Goal: Check status: Check status

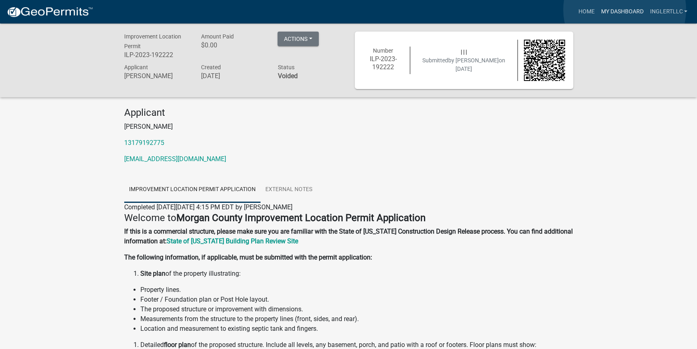
click at [625, 10] on link "My Dashboard" at bounding box center [622, 11] width 49 height 15
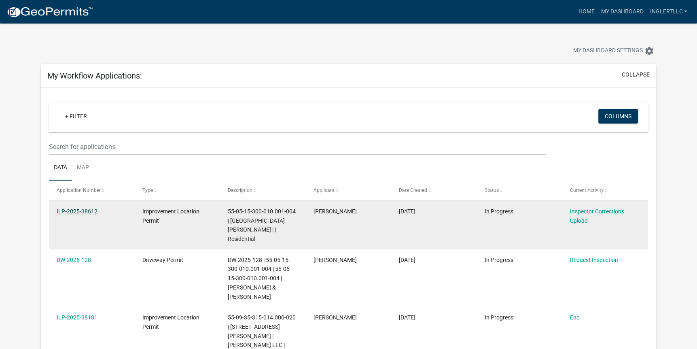
click at [77, 213] on link "ILP-2025-38612" at bounding box center [77, 211] width 41 height 6
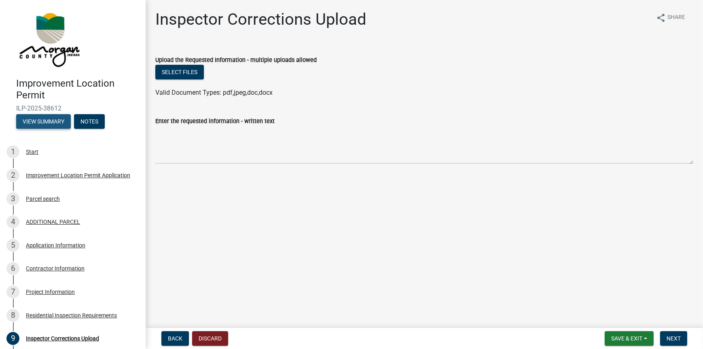
click at [58, 122] on button "View Summary" at bounding box center [43, 121] width 55 height 15
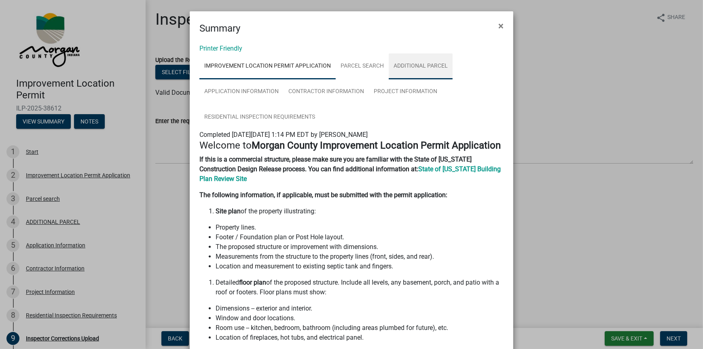
click at [407, 68] on link "ADDITIONAL PARCEL" at bounding box center [421, 66] width 64 height 26
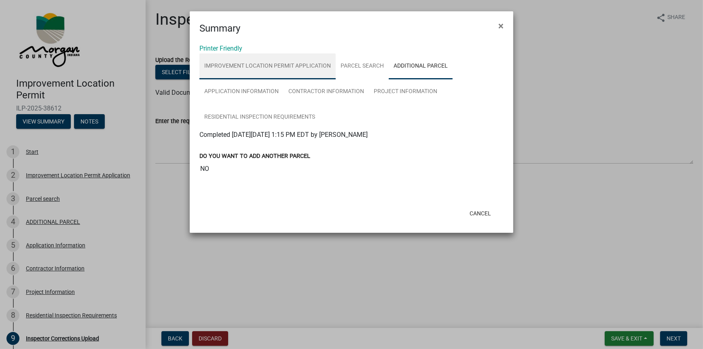
click at [283, 65] on link "Improvement Location Permit Application" at bounding box center [268, 66] width 136 height 26
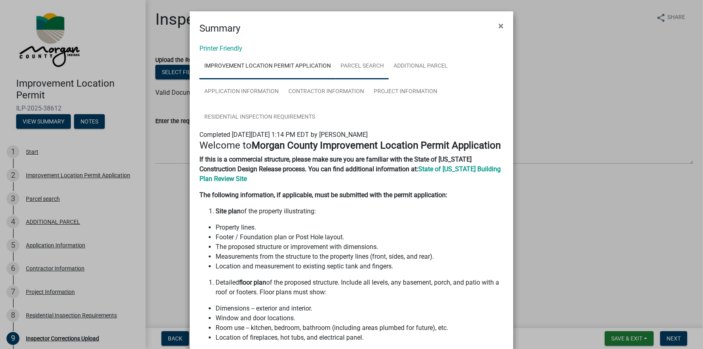
click at [359, 70] on link "Parcel search" at bounding box center [362, 66] width 53 height 26
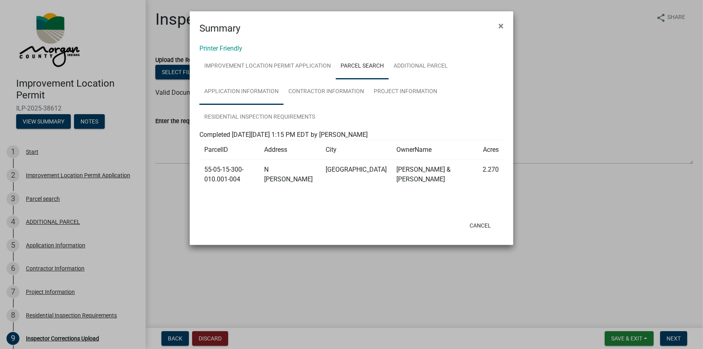
click at [251, 85] on link "Application Information" at bounding box center [242, 92] width 84 height 26
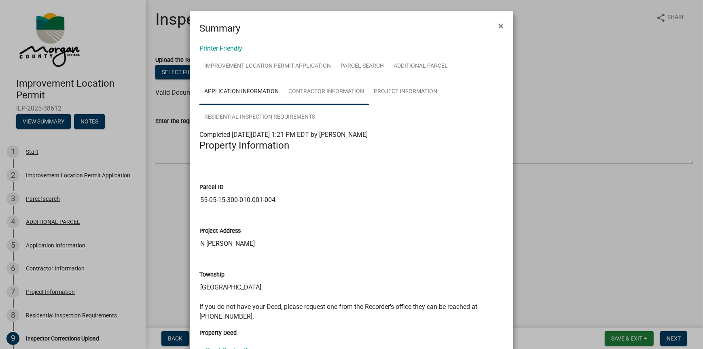
click at [326, 96] on link "Contractor Information" at bounding box center [326, 92] width 85 height 26
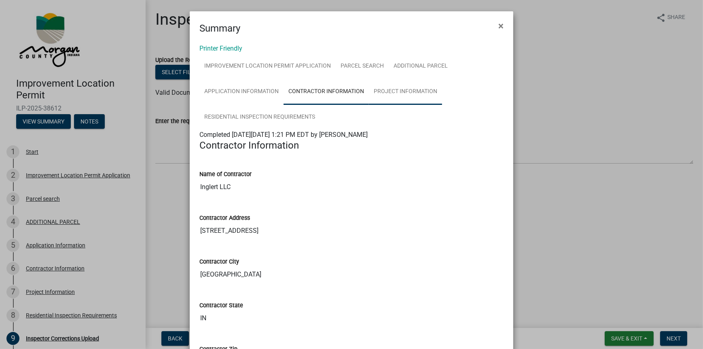
click at [413, 87] on link "Project Information" at bounding box center [405, 92] width 73 height 26
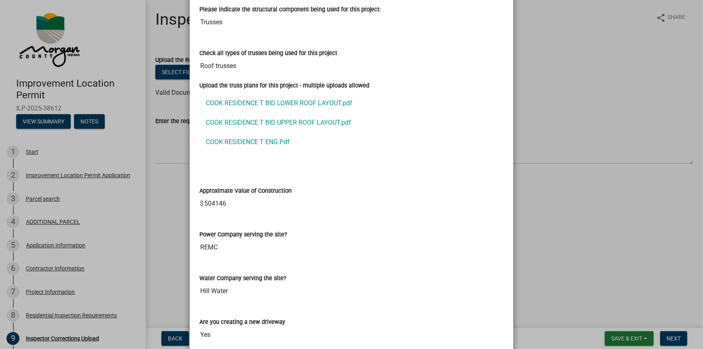
scroll to position [769, 0]
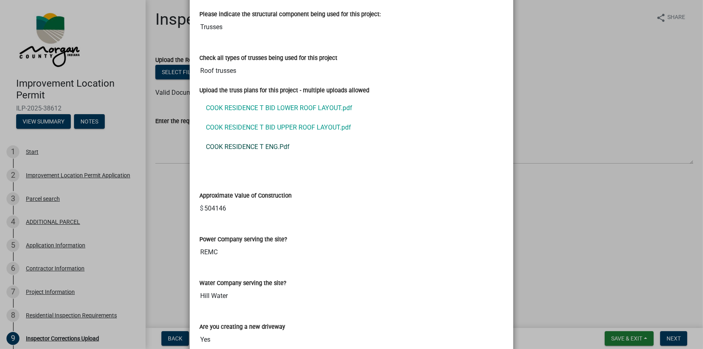
click at [225, 144] on link "COOK RESIDENCE T ENG.Pdf" at bounding box center [352, 146] width 304 height 19
click at [286, 126] on link "COOK RESIDENCE T BID UPPER ROOF LAYOUT.pdf" at bounding box center [352, 127] width 304 height 19
click at [237, 146] on link "COOK RESIDENCE T ENG.Pdf" at bounding box center [352, 146] width 304 height 19
